Goal: Contribute content

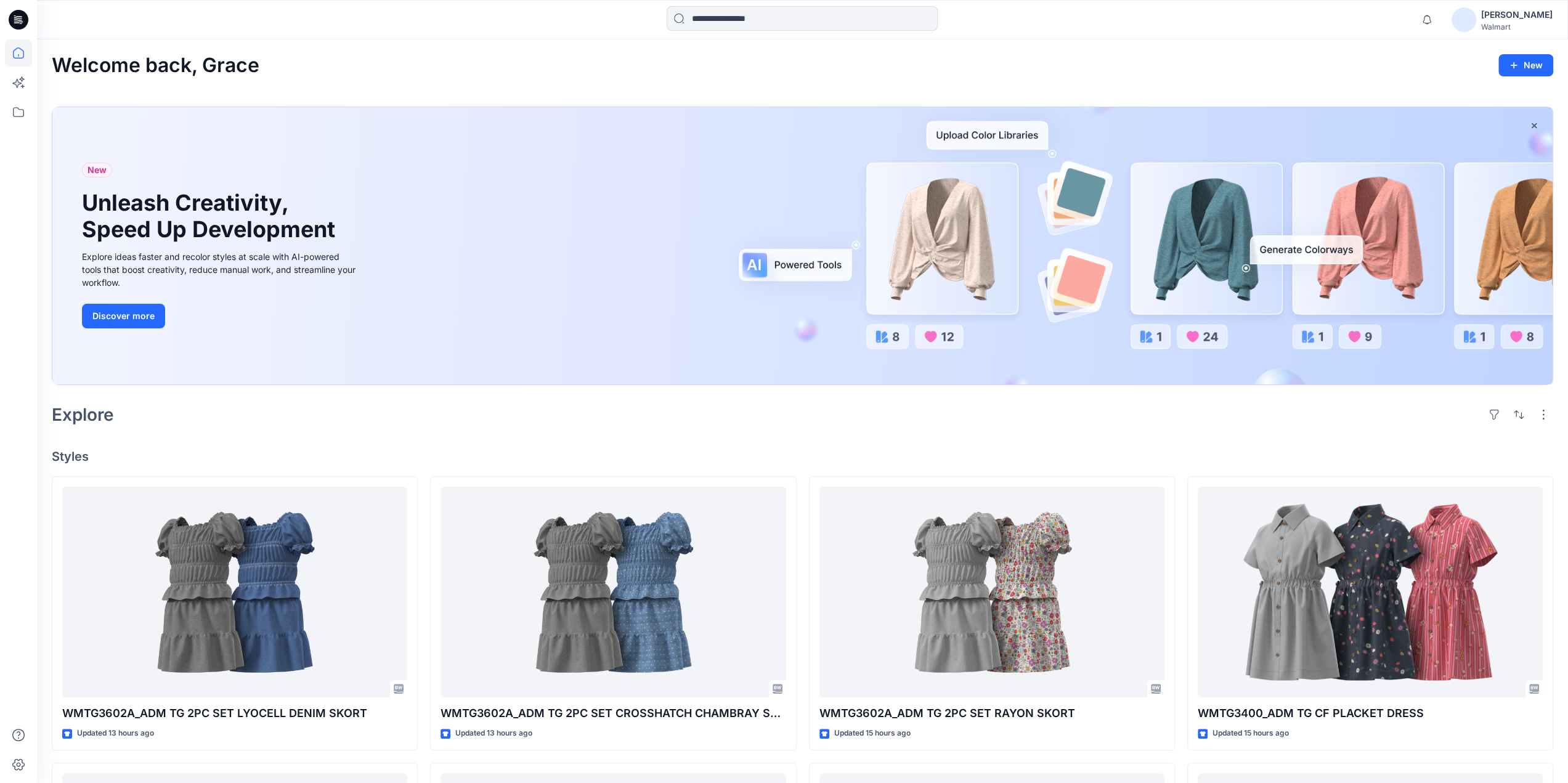
scroll to position [598, 0]
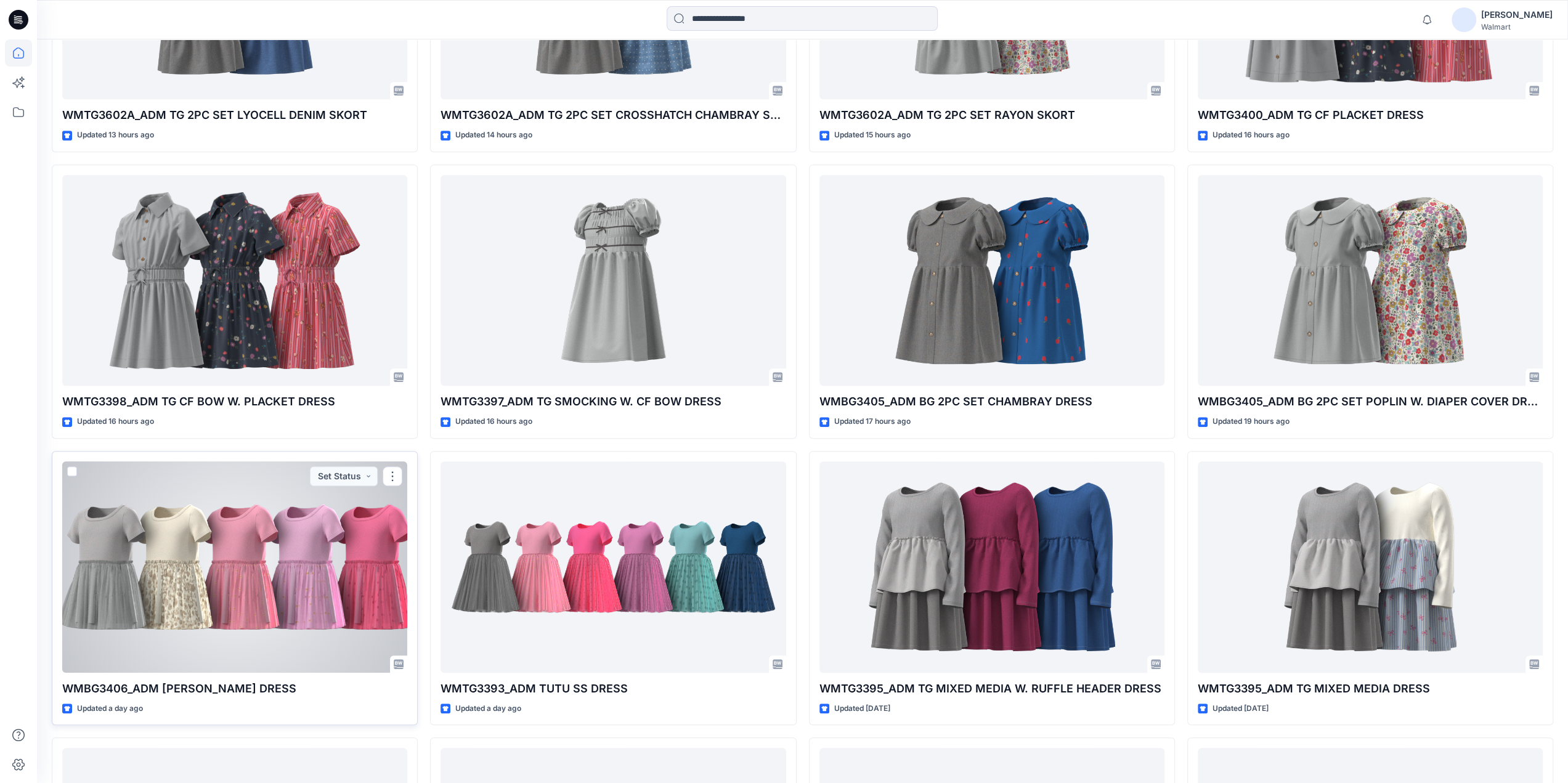
click at [252, 586] on div at bounding box center [234, 566] width 345 height 211
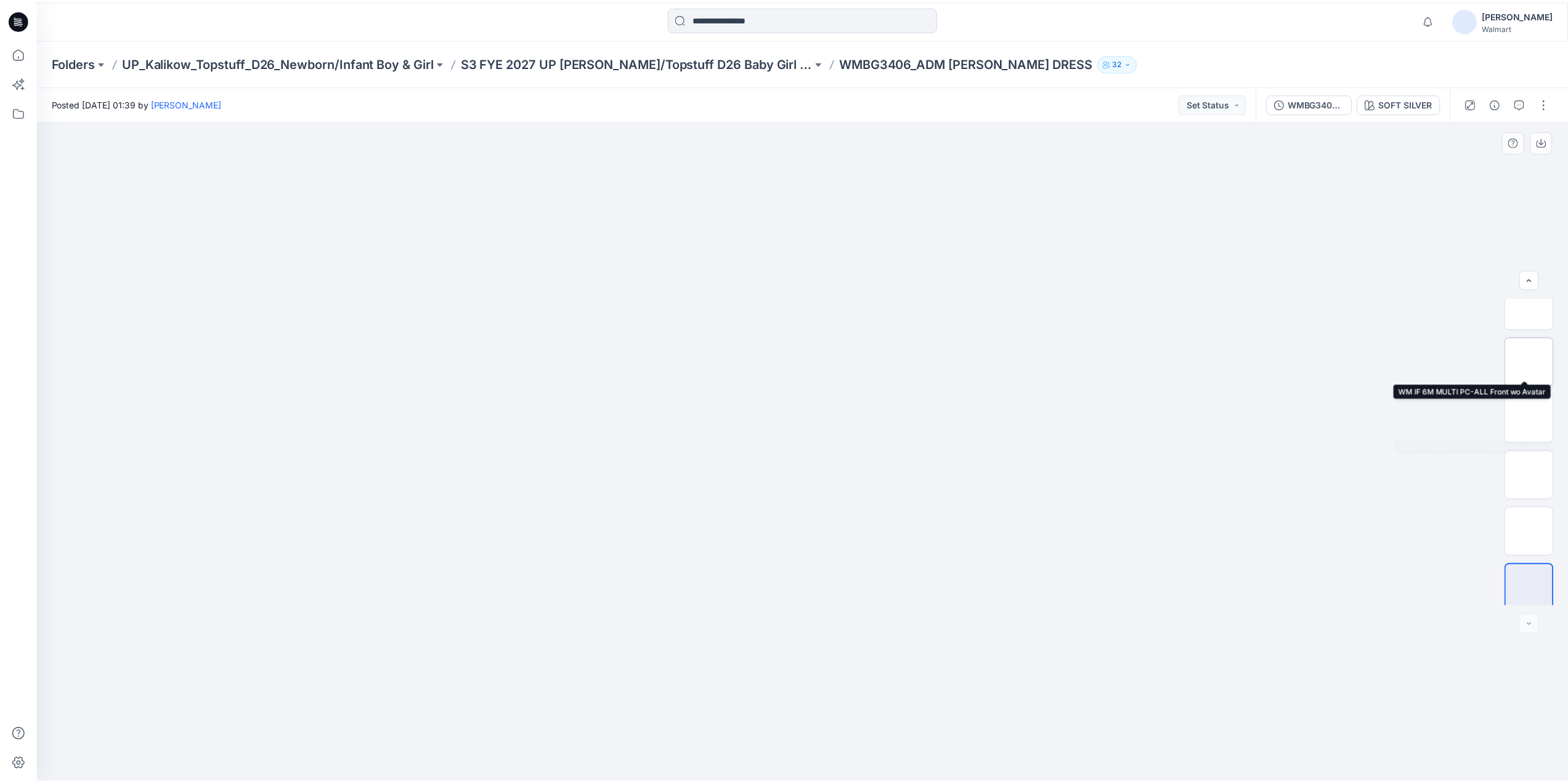
scroll to position [81, 0]
click at [1538, 525] on img at bounding box center [1538, 525] width 0 height 0
click at [23, 49] on icon at bounding box center [18, 53] width 27 height 27
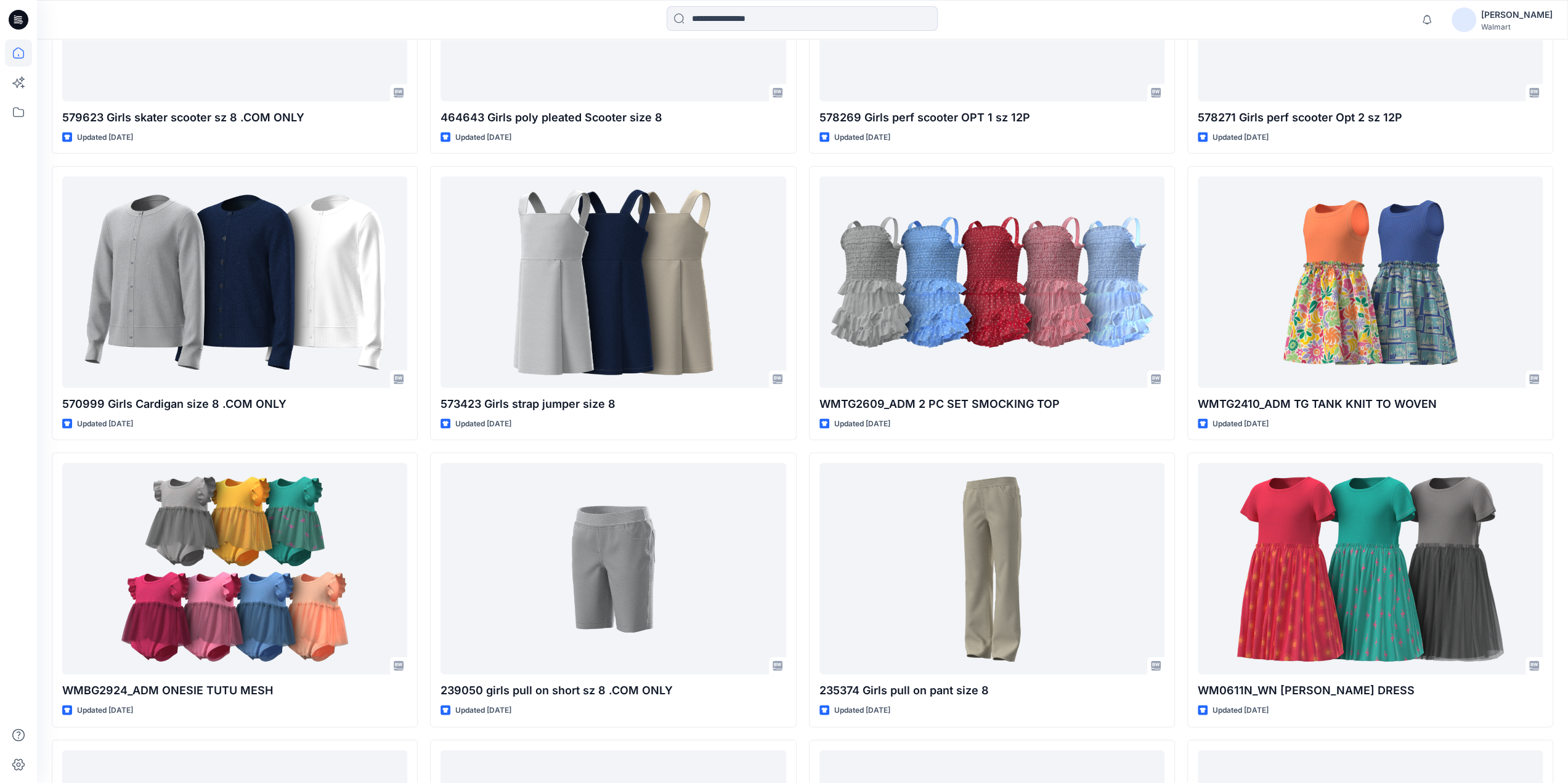
scroll to position [1434, 0]
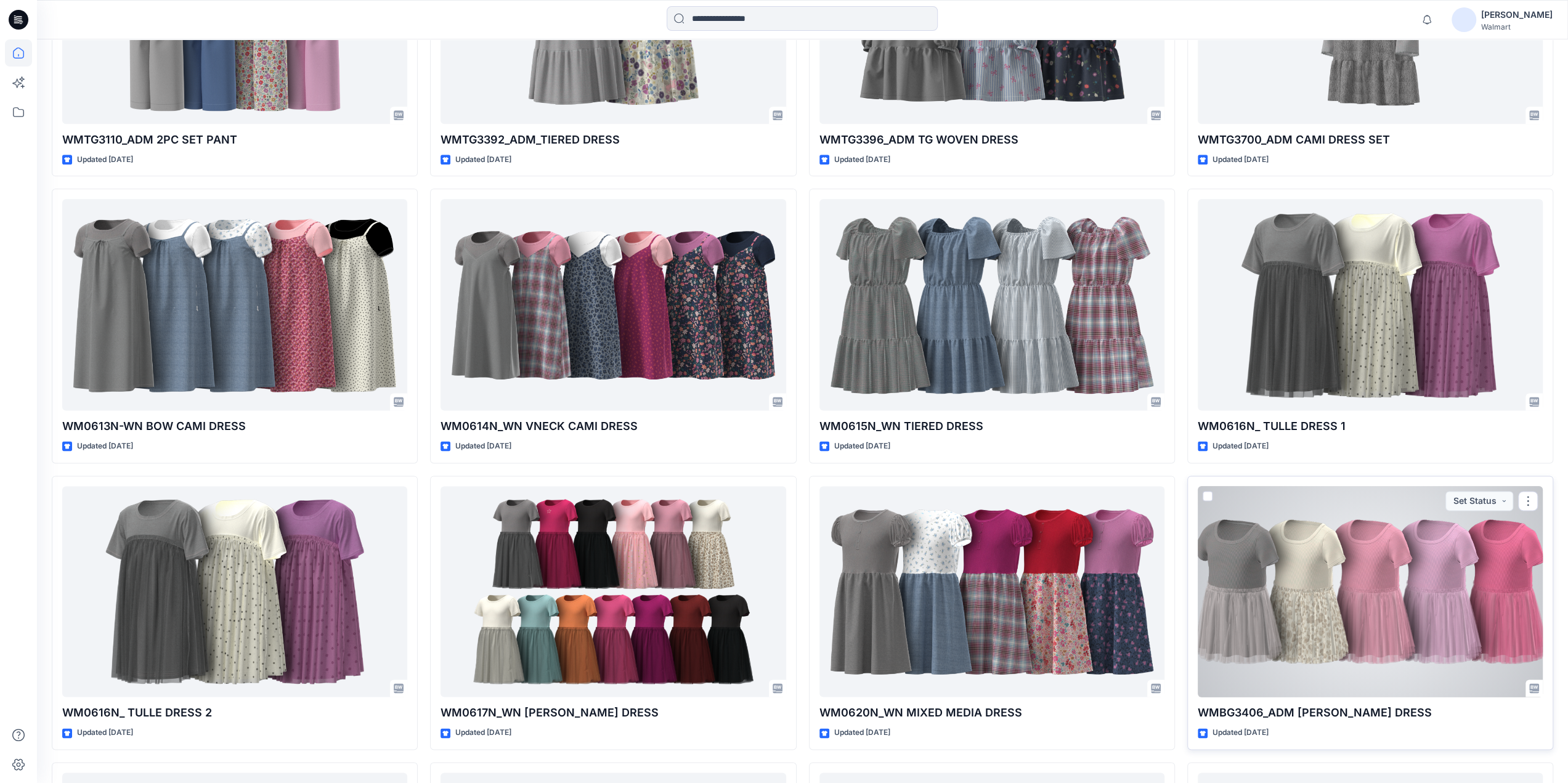
click at [1387, 546] on div at bounding box center [1370, 591] width 345 height 211
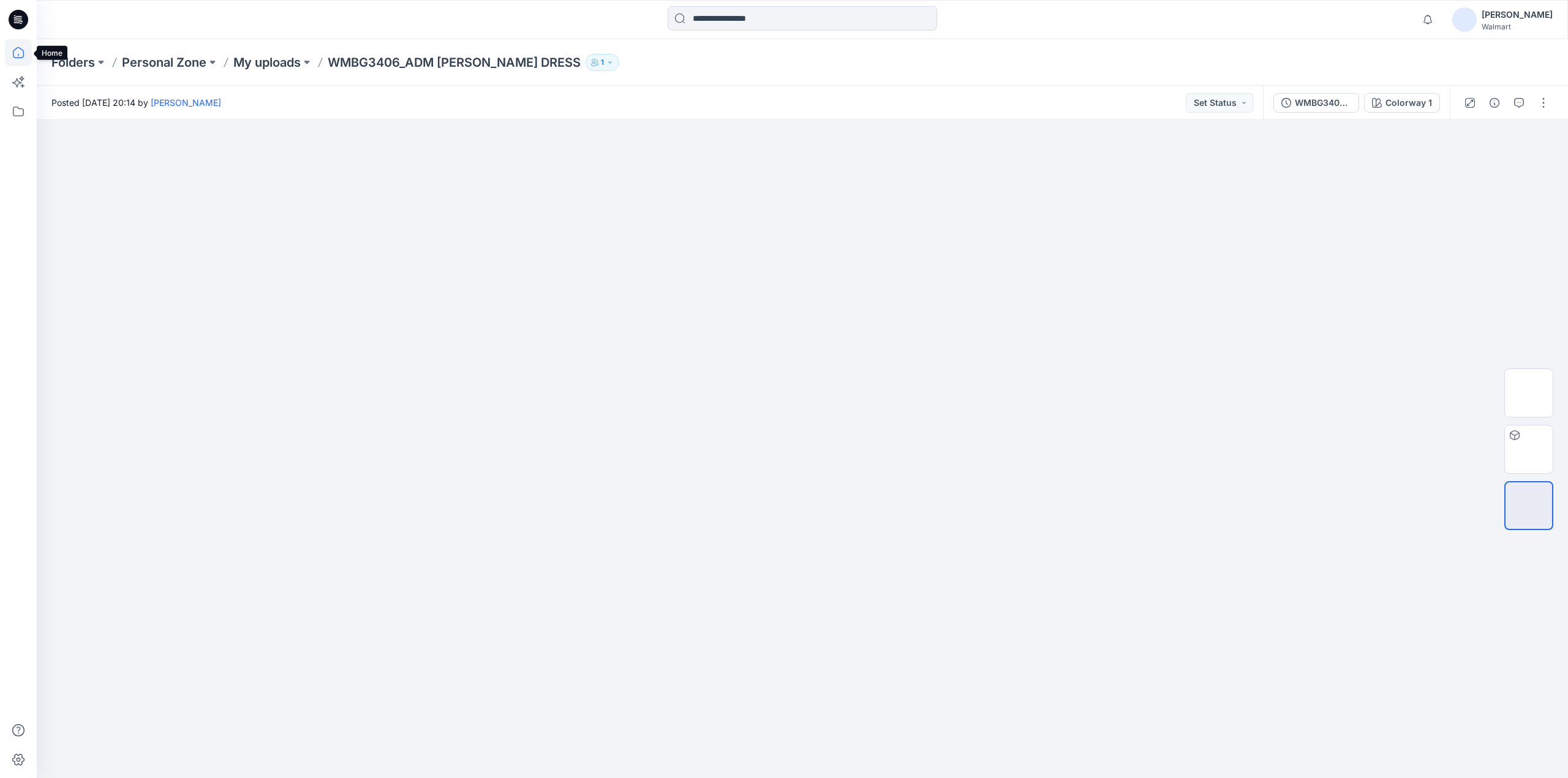
click at [17, 52] on icon at bounding box center [18, 53] width 27 height 27
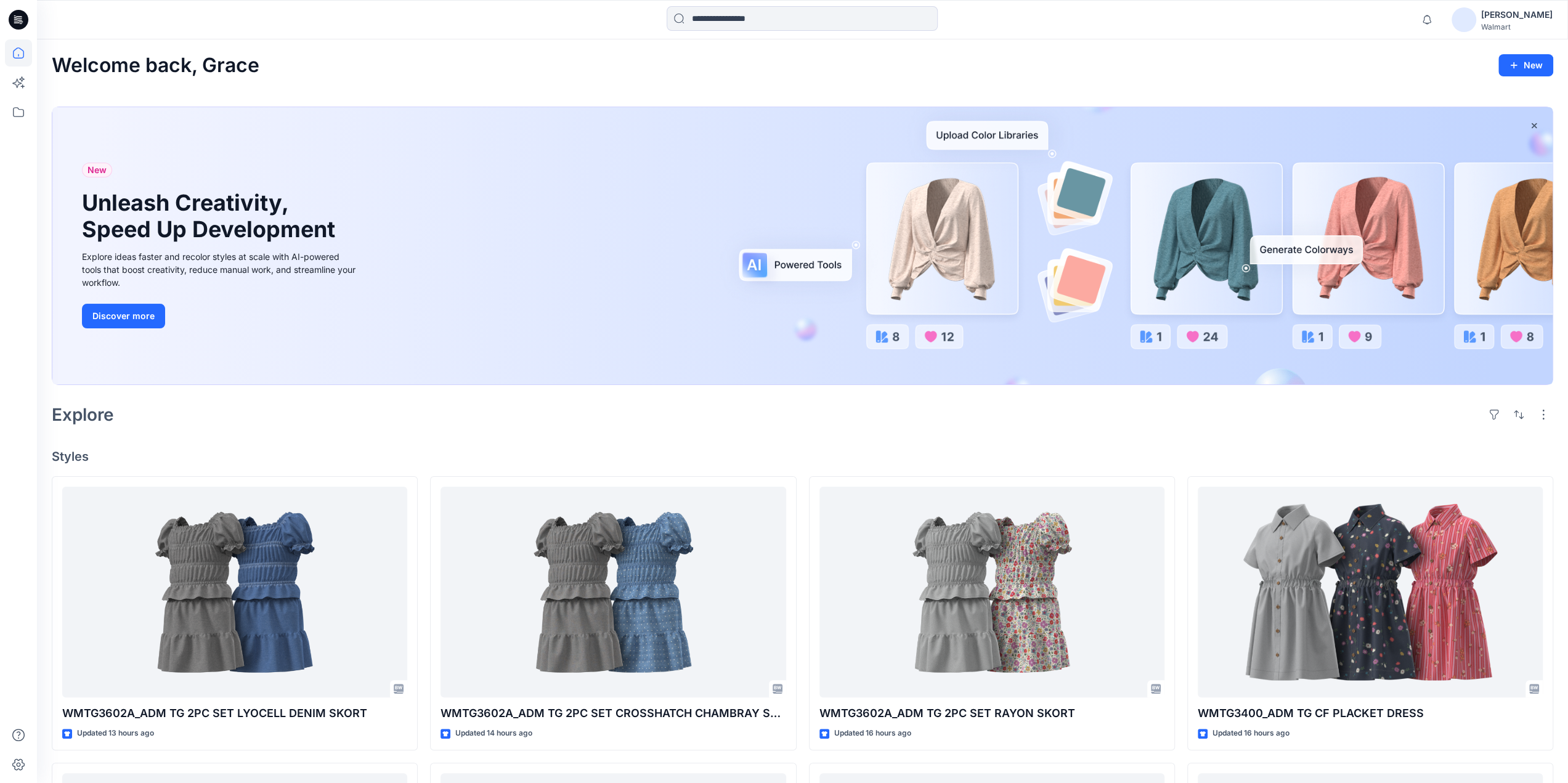
scroll to position [883, 0]
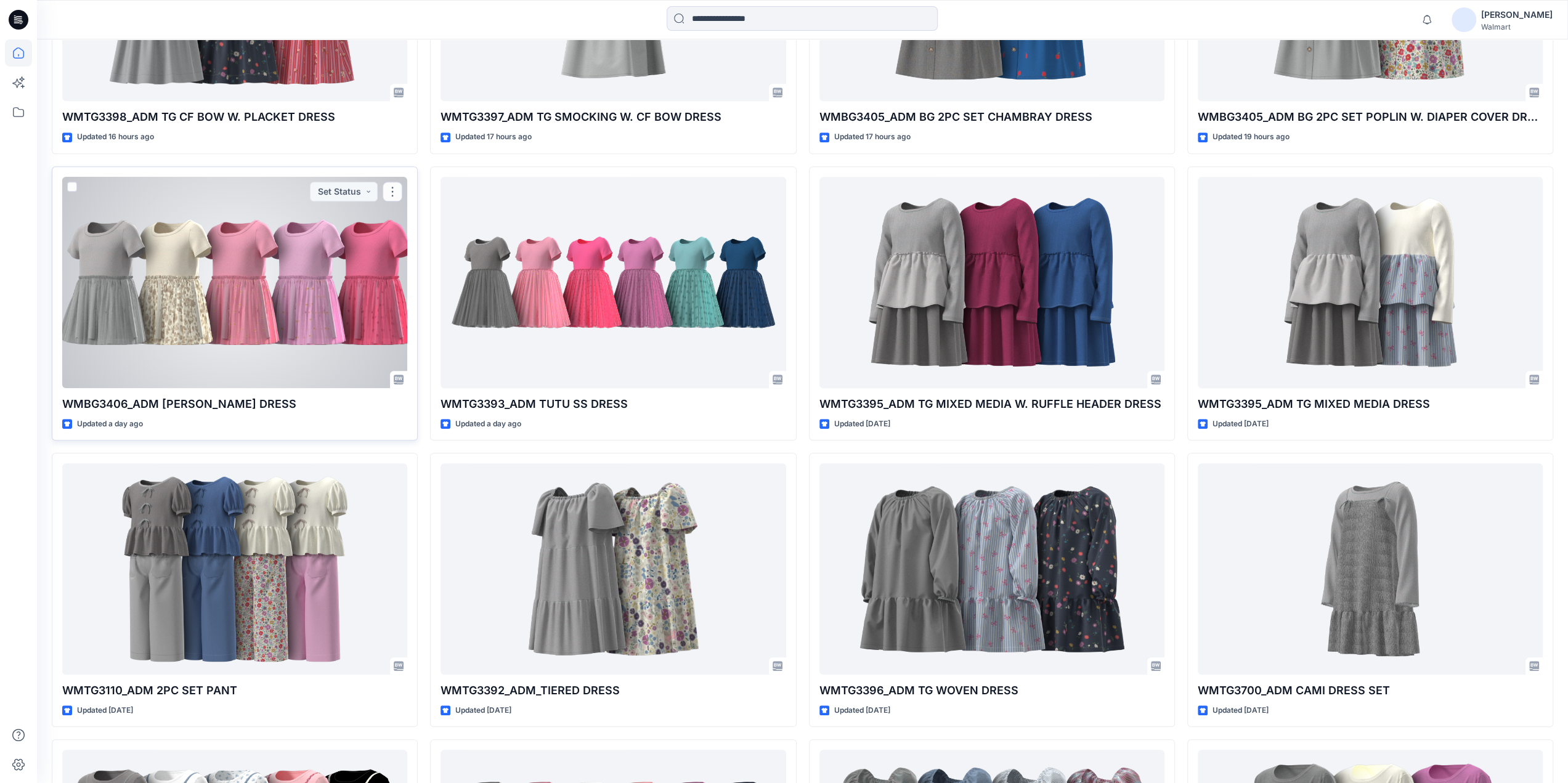
click at [225, 323] on div at bounding box center [234, 282] width 345 height 211
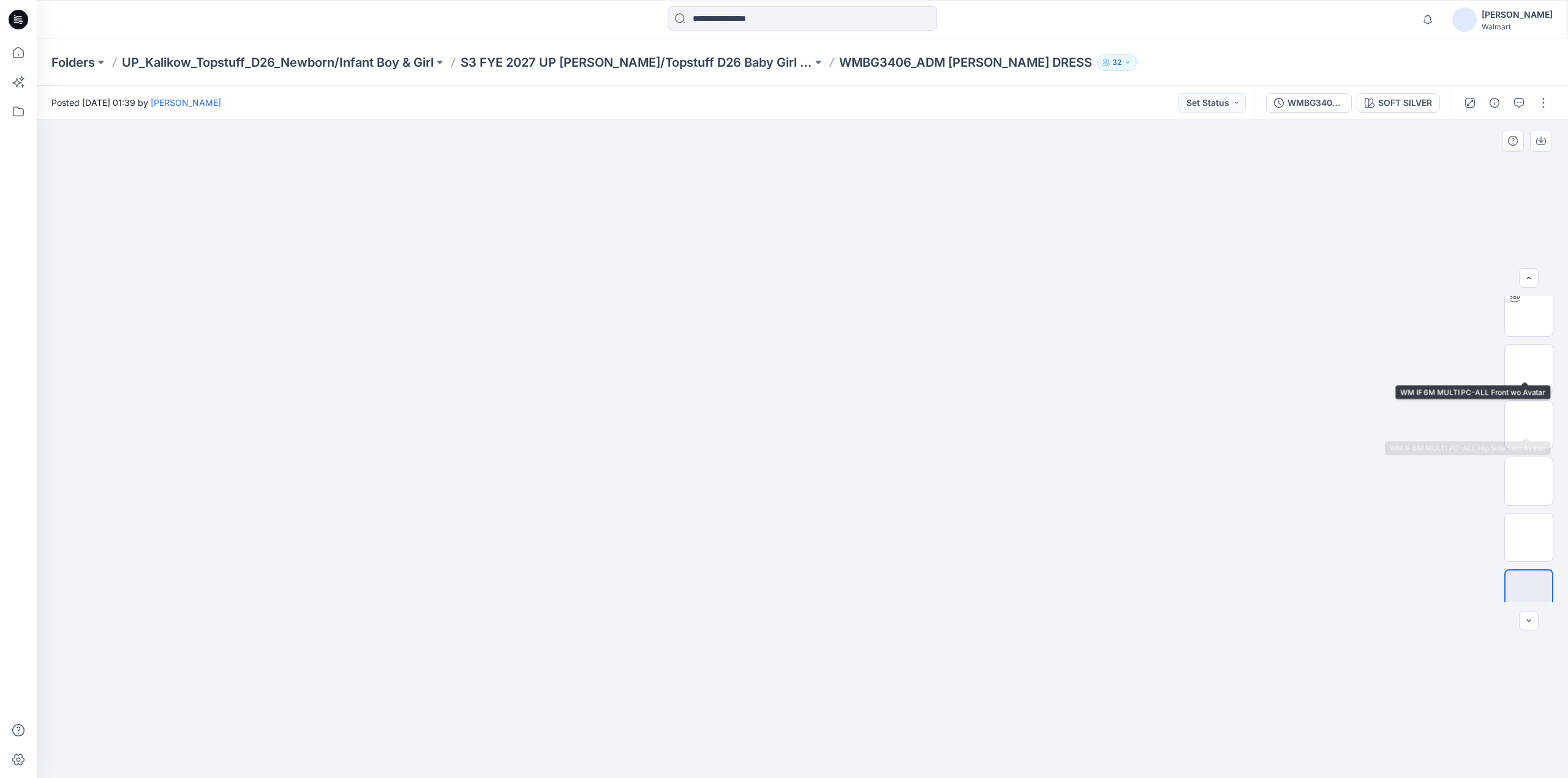
scroll to position [81, 0]
click at [1529, 522] on img at bounding box center [1529, 522] width 0 height 0
click at [1539, 105] on button "button" at bounding box center [1543, 103] width 20 height 20
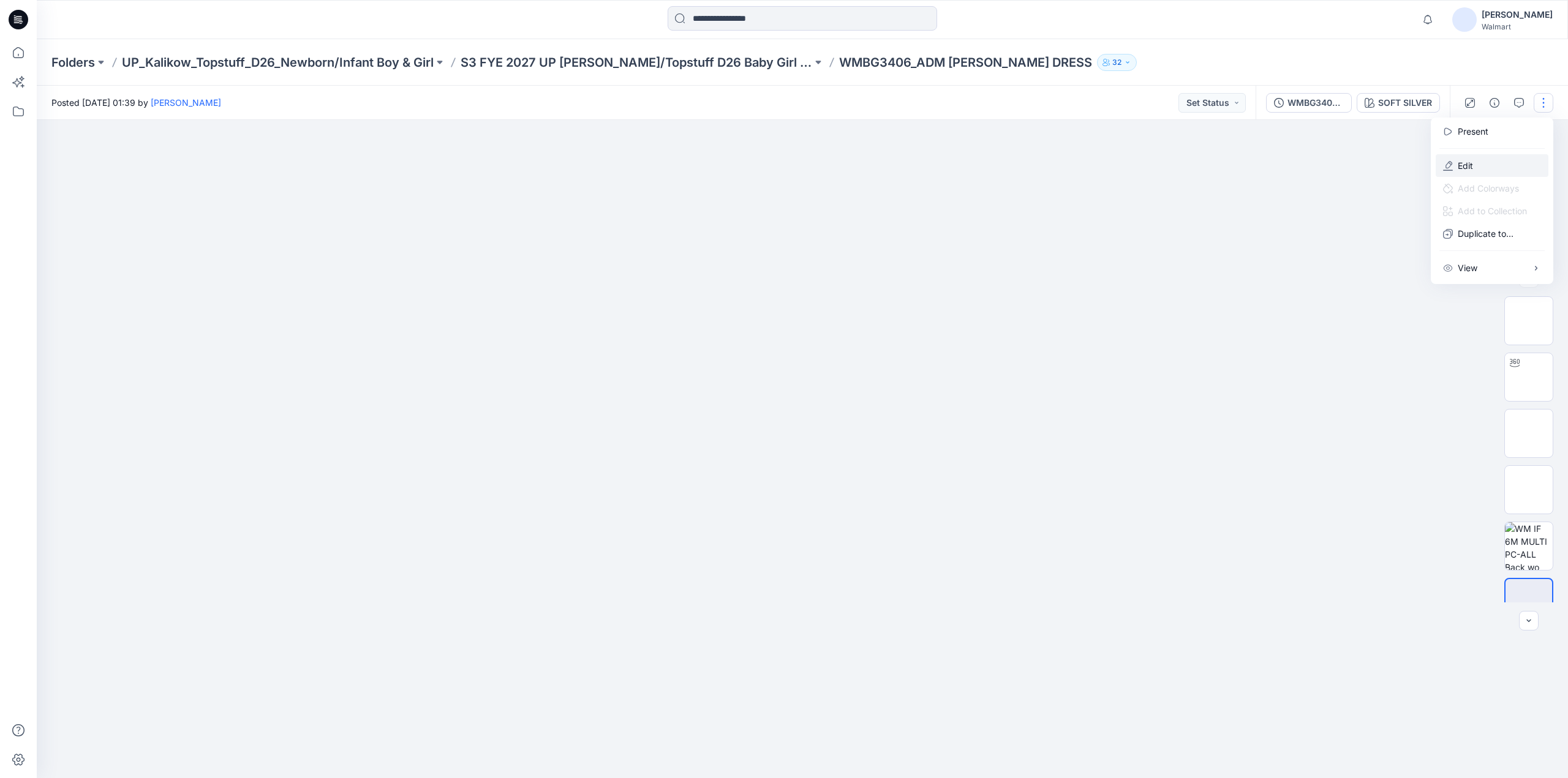
click at [1475, 165] on button "Edit" at bounding box center [1492, 165] width 112 height 23
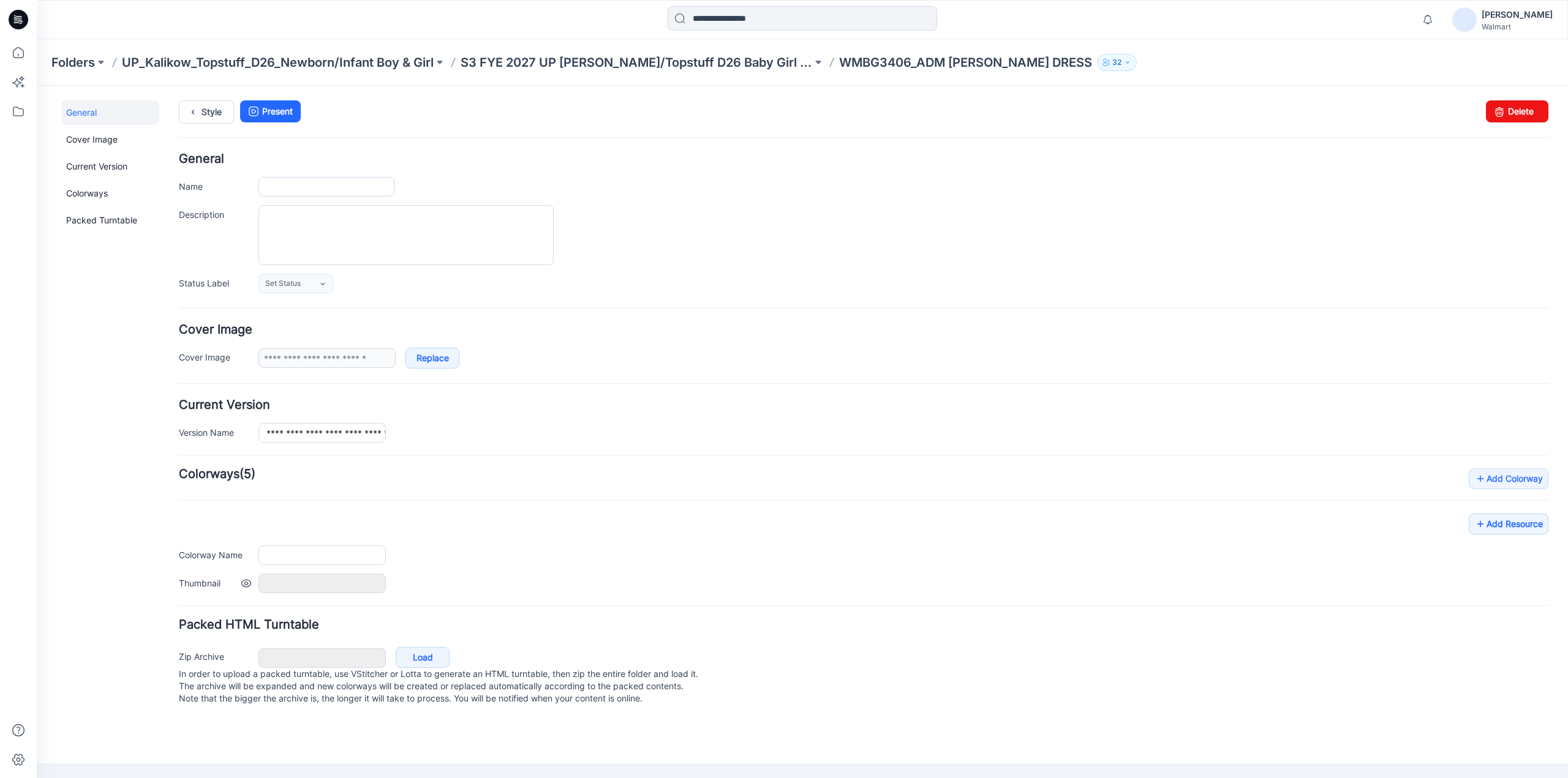
type input "**********"
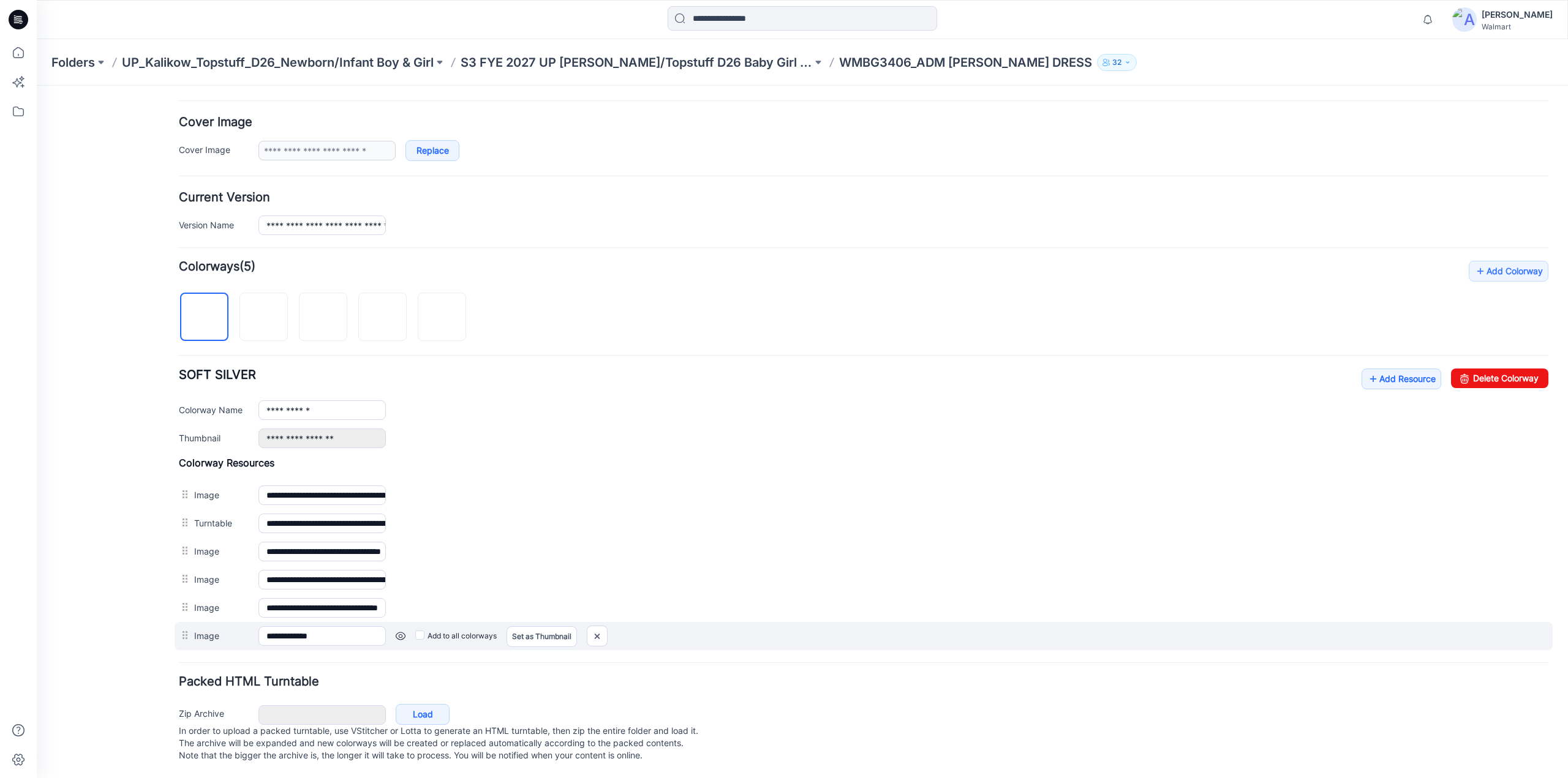
scroll to position [214, 0]
drag, startPoint x: 593, startPoint y: 625, endPoint x: 858, endPoint y: 123, distance: 567.7
click at [593, 626] on img at bounding box center [597, 636] width 20 height 21
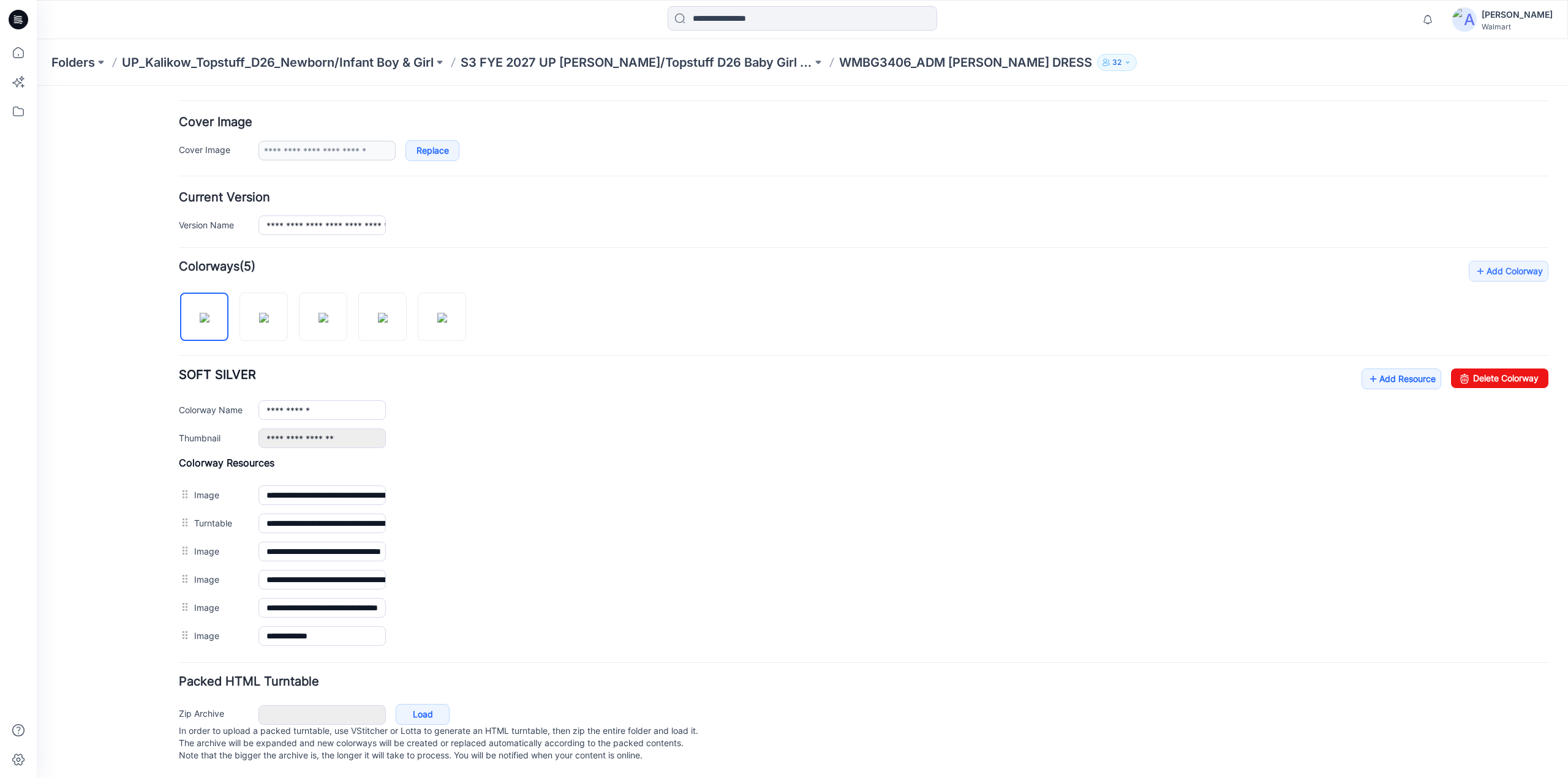
scroll to position [186, 0]
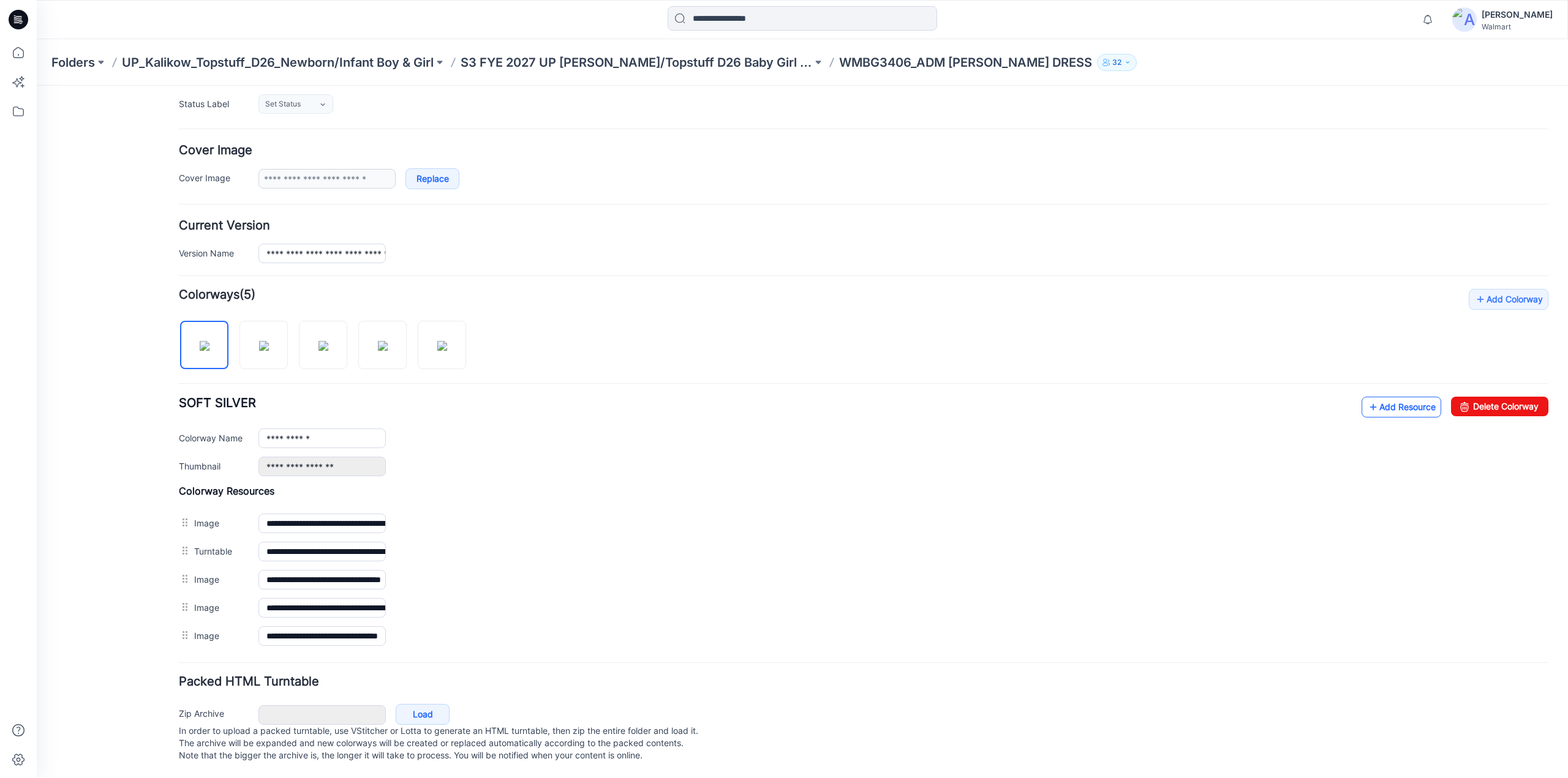
click at [1399, 397] on link "Add Resource" at bounding box center [1402, 407] width 80 height 21
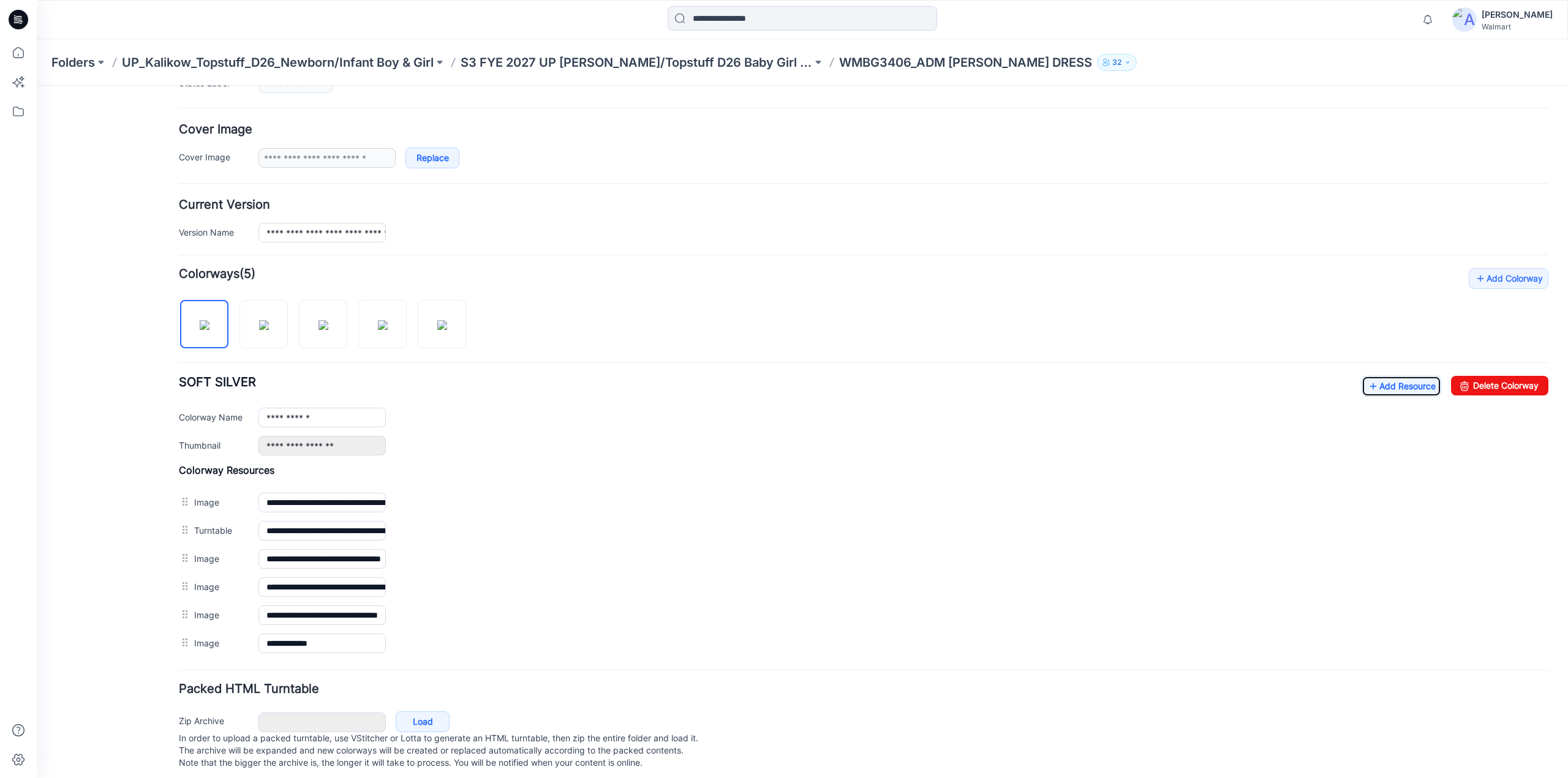
scroll to position [0, 0]
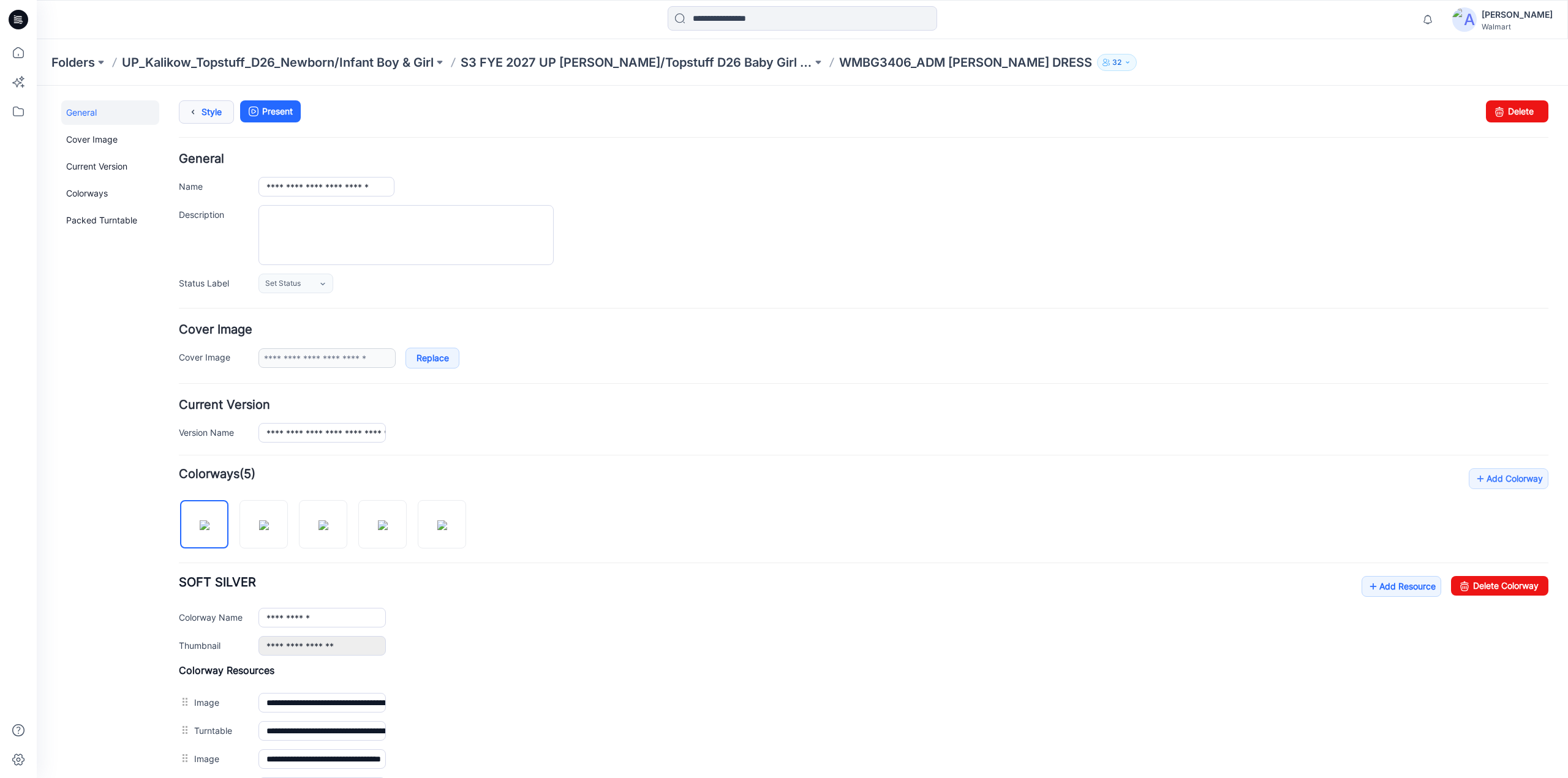
click at [200, 113] on icon at bounding box center [193, 112] width 17 height 22
